Goal: Information Seeking & Learning: Learn about a topic

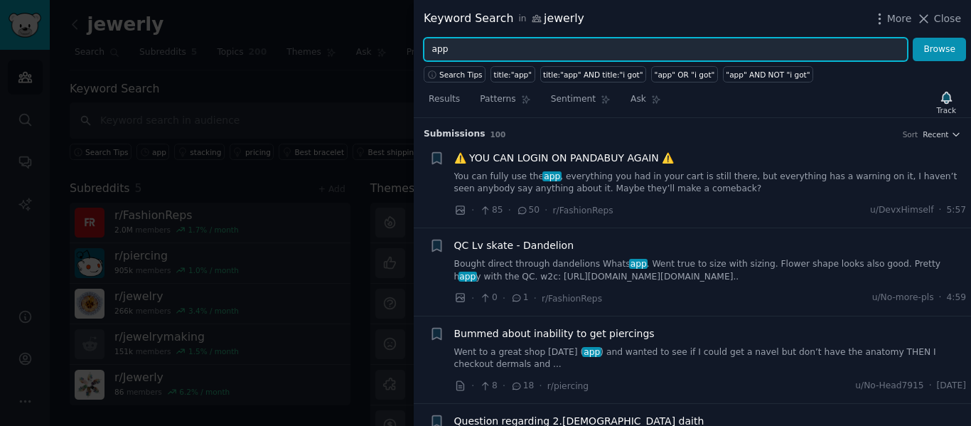
drag, startPoint x: 460, startPoint y: 48, endPoint x: 427, endPoint y: 56, distance: 33.8
click at [427, 56] on input "app" at bounding box center [666, 50] width 484 height 24
paste input "identify"
click at [913, 38] on button "Browse" at bounding box center [939, 50] width 53 height 24
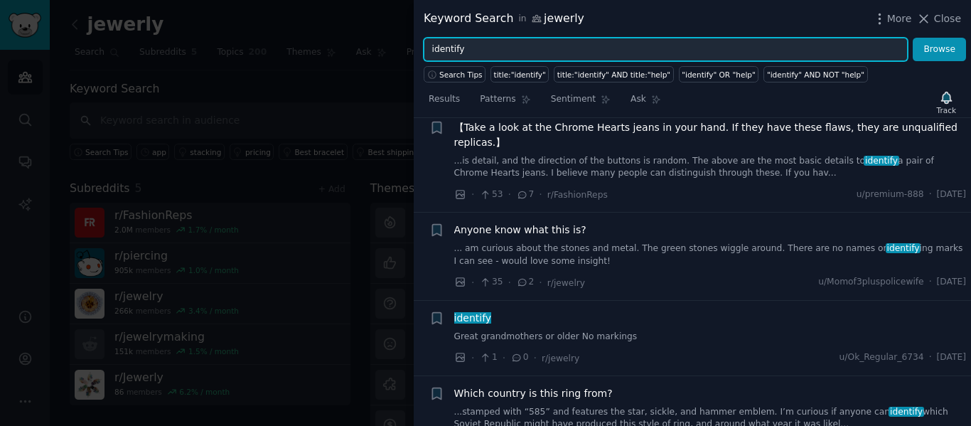
scroll to position [711, 0]
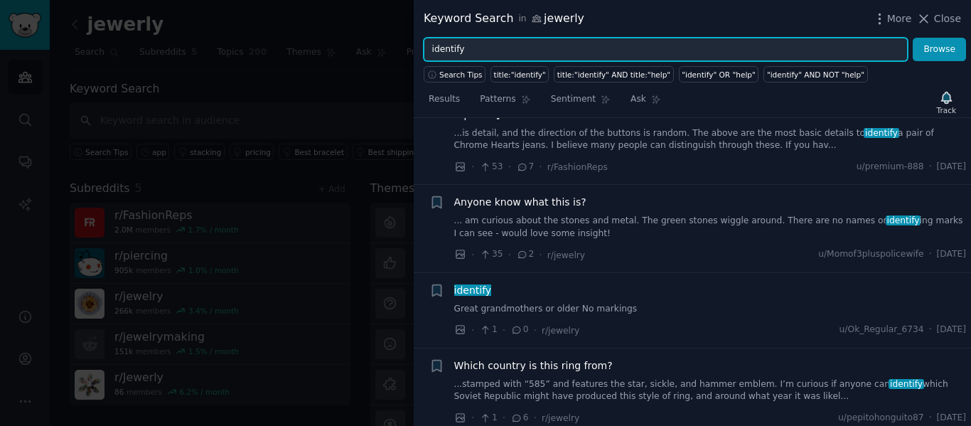
drag, startPoint x: 447, startPoint y: 56, endPoint x: 394, endPoint y: 53, distance: 53.4
click at [395, 53] on div "Keyword Search in jewerly More Close identify Browse Search Tips title:"identif…" at bounding box center [485, 213] width 971 height 426
paste input "as"
click at [913, 38] on button "Browse" at bounding box center [939, 50] width 53 height 24
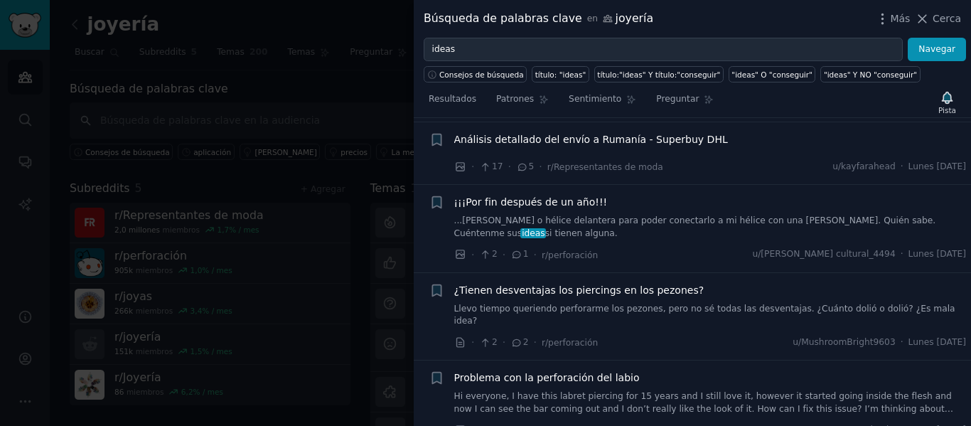
scroll to position [569, 0]
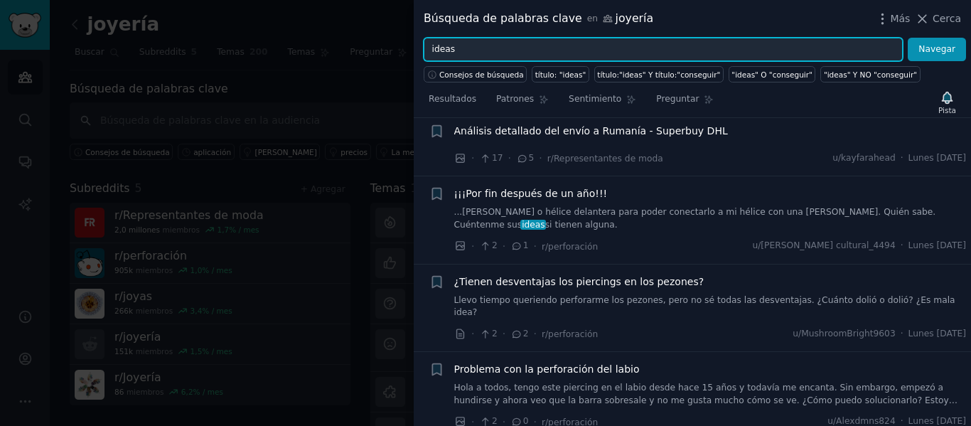
drag, startPoint x: 455, startPoint y: 43, endPoint x: 407, endPoint y: 48, distance: 48.5
click at [407, 48] on div "Búsqueda de palabras clave en joyería Más Cerca ideas Navegar Consejos de búsqu…" at bounding box center [485, 213] width 971 height 426
paste input "custom"
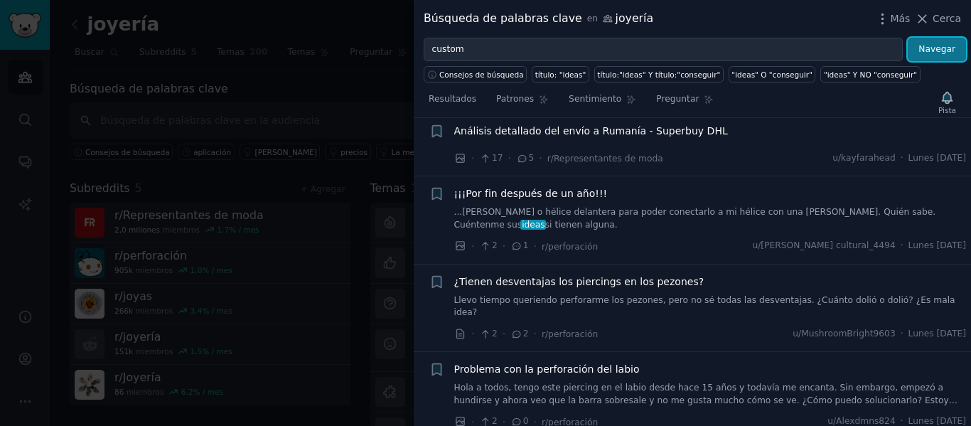
click at [916, 53] on button "Navegar" at bounding box center [937, 50] width 58 height 24
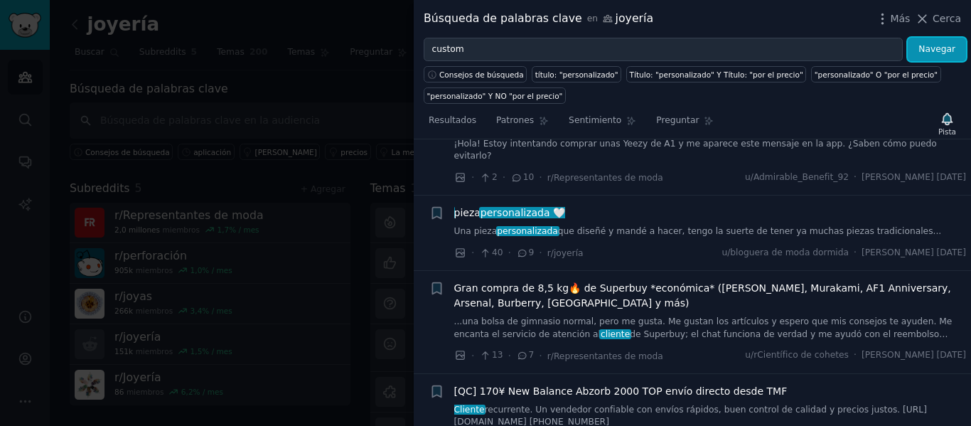
scroll to position [711, 0]
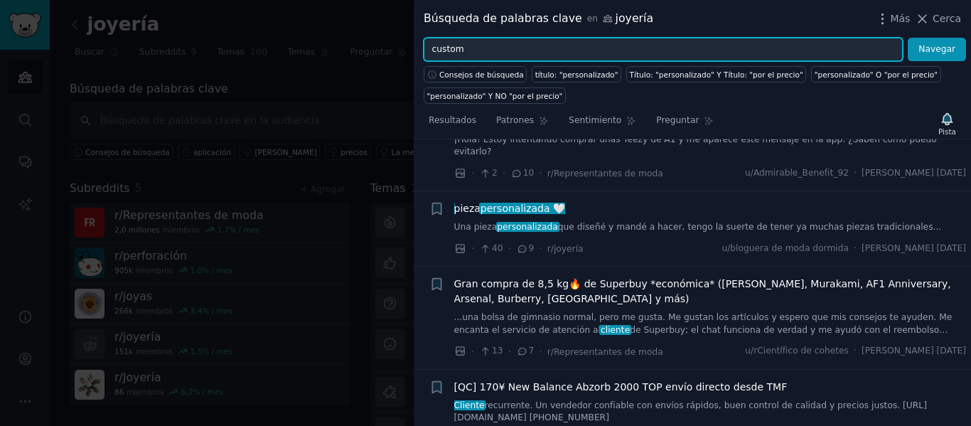
drag, startPoint x: 435, startPoint y: 50, endPoint x: 385, endPoint y: 53, distance: 49.9
click at [385, 53] on div "Búsqueda de palabras clave en joyería Más Cerca custom Navegar Consejos de búsq…" at bounding box center [485, 213] width 971 height 426
paste input "help"
type input "help"
click at [908, 38] on button "Navegar" at bounding box center [937, 50] width 58 height 24
